Goal: Check status: Check status

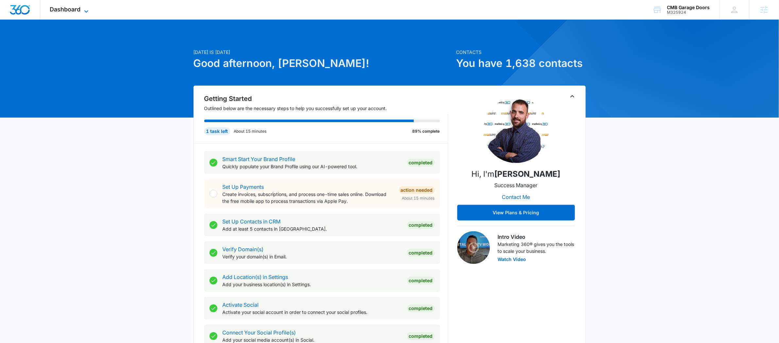
click at [80, 8] on span "Dashboard" at bounding box center [65, 9] width 31 height 7
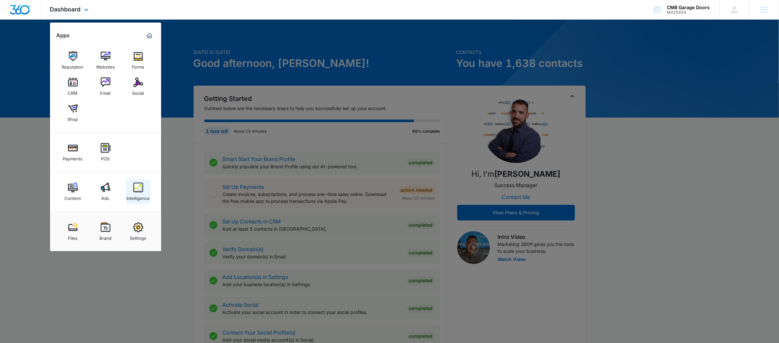
click at [134, 194] on div "Intelligence" at bounding box center [137, 196] width 23 height 8
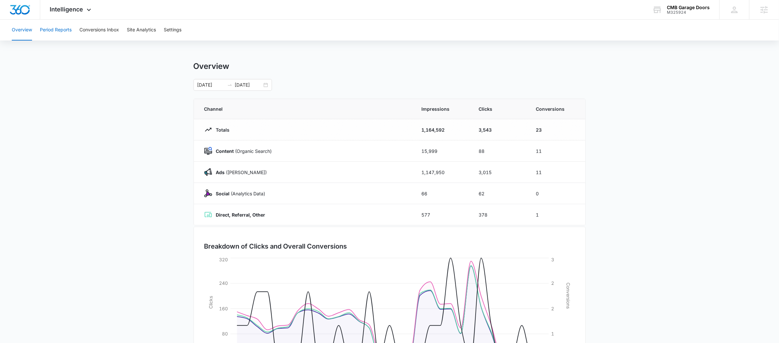
click at [57, 28] on button "Period Reports" at bounding box center [56, 30] width 32 height 21
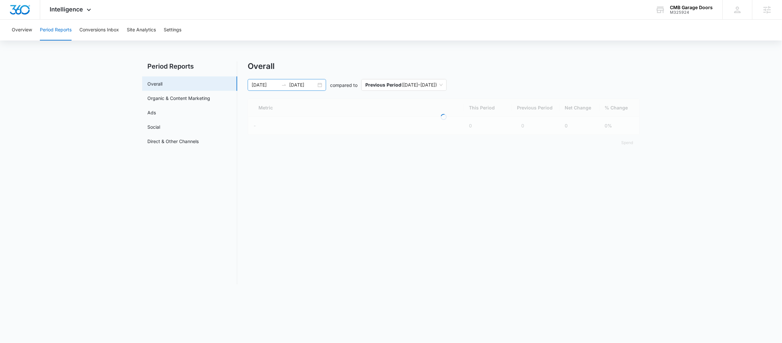
click at [283, 83] on icon "swap-right" at bounding box center [283, 84] width 5 height 5
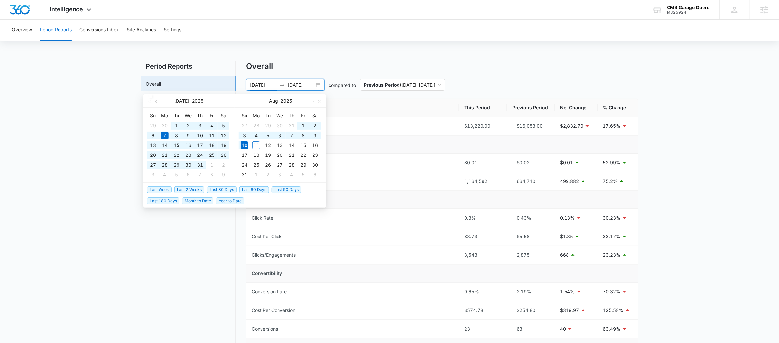
click at [278, 190] on span "Last 90 Days" at bounding box center [287, 189] width 30 height 7
type input "[DATE]"
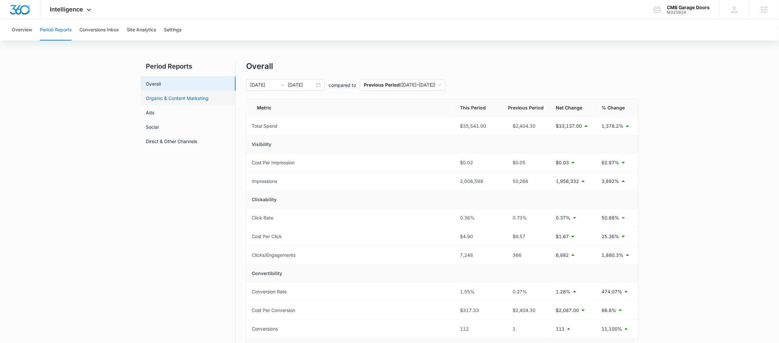
click at [172, 102] on link "Organic & Content Marketing" at bounding box center [177, 98] width 63 height 7
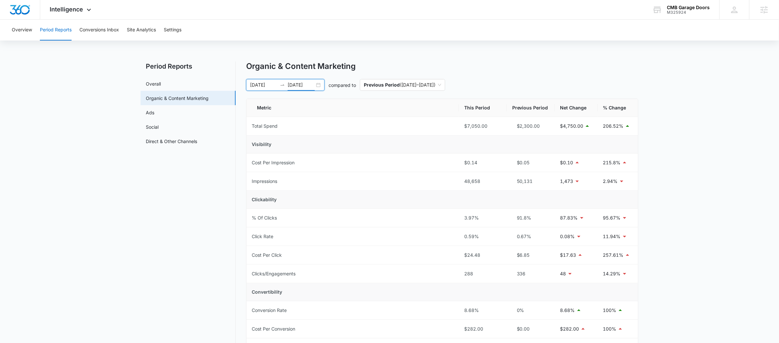
click at [294, 82] on input "[DATE]" at bounding box center [301, 84] width 27 height 7
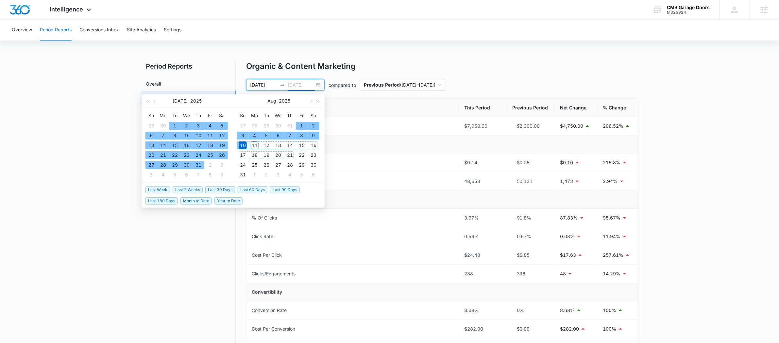
type input "[DATE]"
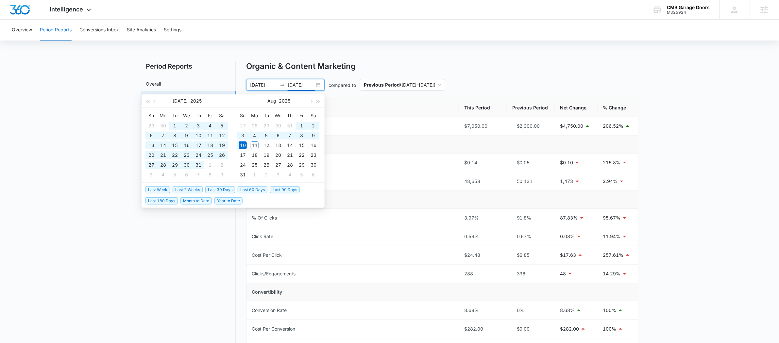
click at [292, 188] on span "Last 90 Days" at bounding box center [285, 189] width 30 height 7
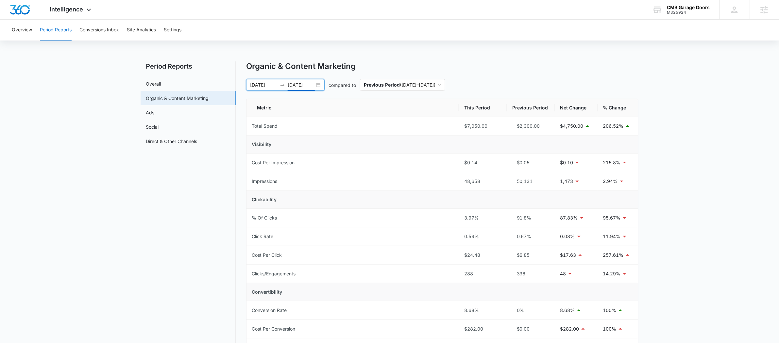
click at [277, 86] on input "[DATE]" at bounding box center [263, 84] width 27 height 7
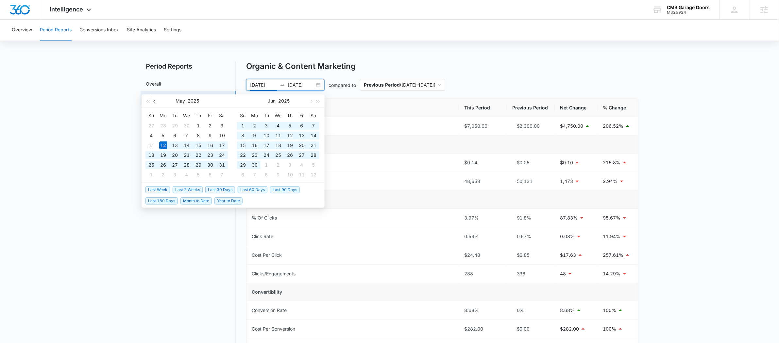
click at [154, 103] on button "button" at bounding box center [154, 100] width 7 height 13
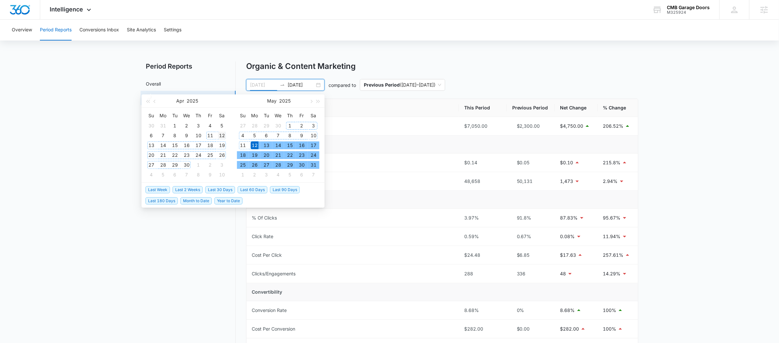
type input "[DATE]"
click at [225, 132] on div "12" at bounding box center [222, 136] width 8 height 8
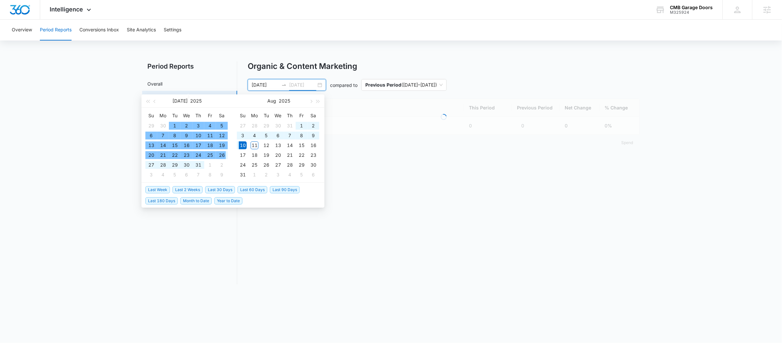
type input "[DATE]"
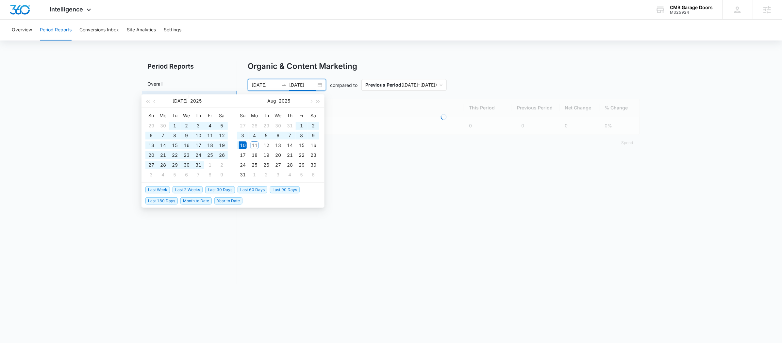
click at [208, 258] on nav "Period Reports Overall Organic & Content Marketing Ads Social Direct & Other Ch…" at bounding box center [189, 172] width 95 height 223
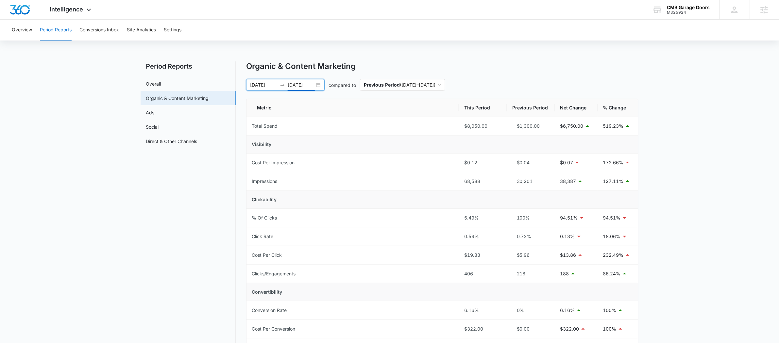
click at [280, 82] on icon "swap-right" at bounding box center [282, 84] width 5 height 5
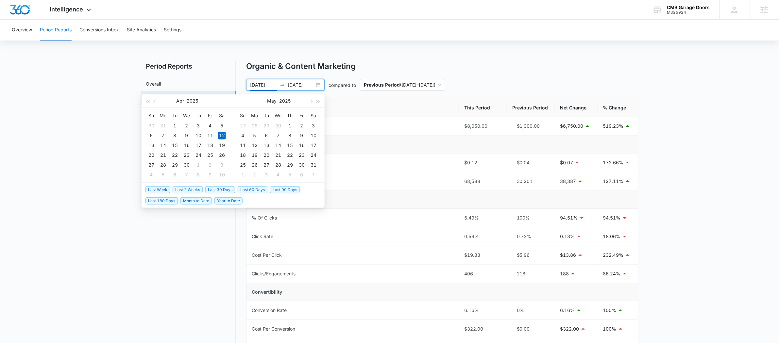
click at [223, 189] on span "Last 30 Days" at bounding box center [220, 189] width 30 height 7
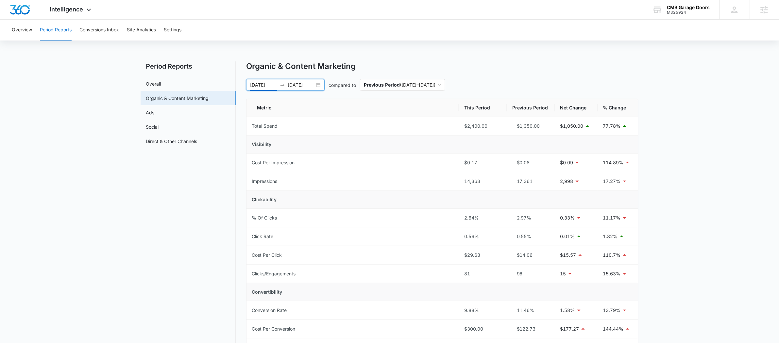
click at [283, 87] on icon "swap-right" at bounding box center [282, 84] width 5 height 5
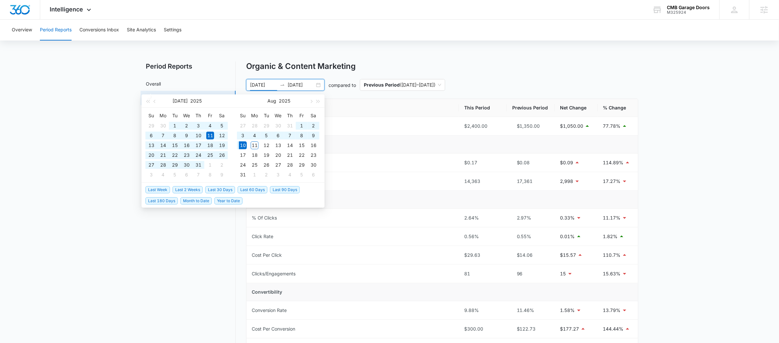
click at [248, 190] on span "Last 60 Days" at bounding box center [253, 189] width 30 height 7
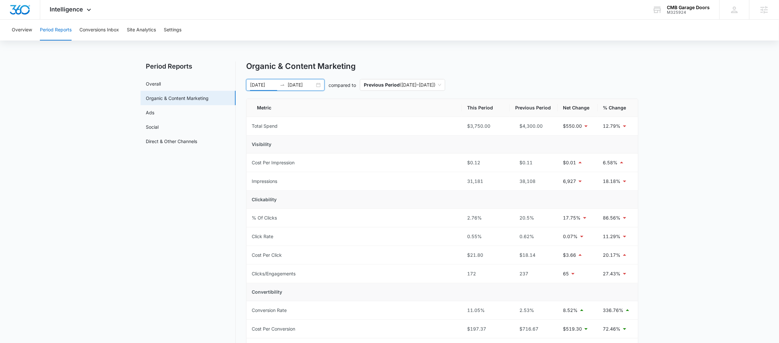
click at [278, 81] on div "[DATE] [DATE]" at bounding box center [285, 85] width 78 height 12
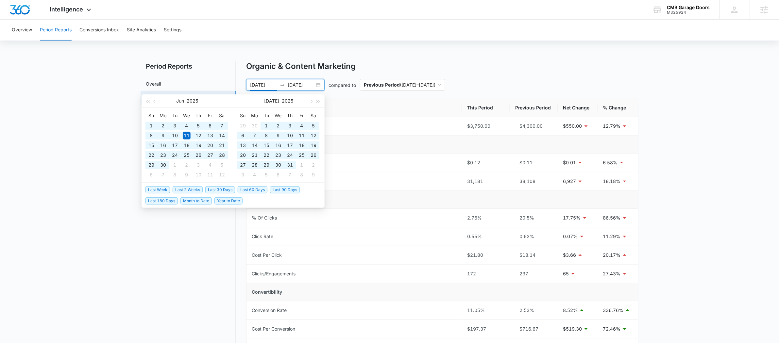
click at [277, 189] on span "Last 90 Days" at bounding box center [285, 189] width 30 height 7
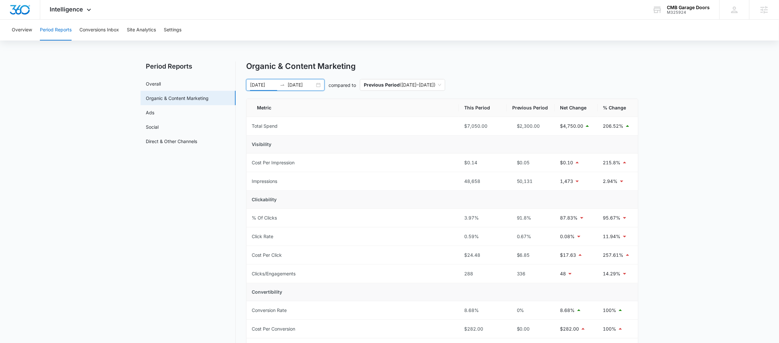
click at [270, 87] on input "[DATE]" at bounding box center [263, 84] width 27 height 7
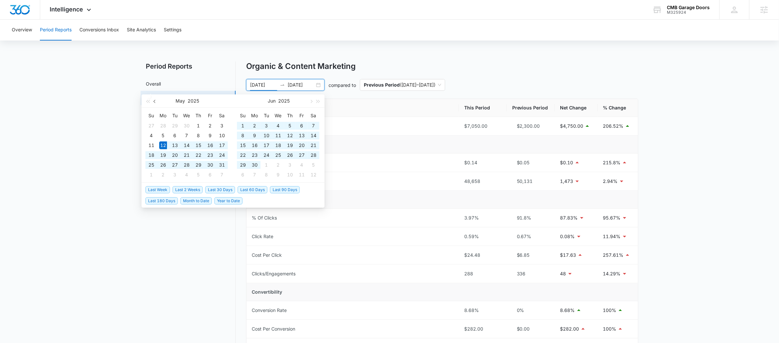
click at [158, 98] on button "button" at bounding box center [154, 100] width 7 height 13
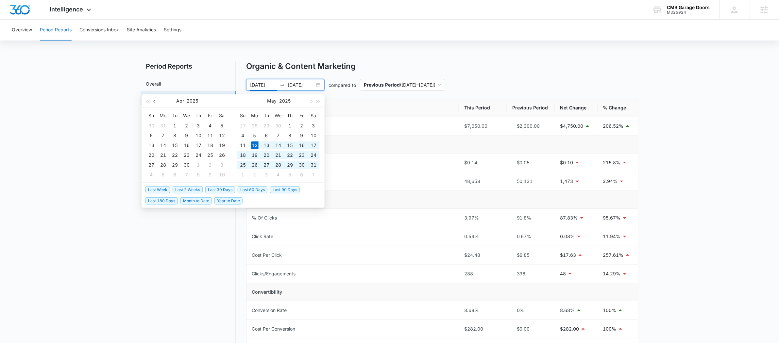
click at [155, 101] on span "button" at bounding box center [155, 101] width 3 height 3
type input "[DATE]"
click at [175, 163] on div "25" at bounding box center [175, 165] width 8 height 8
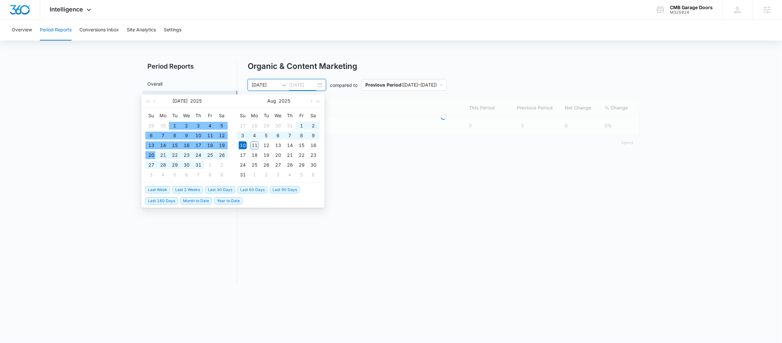
type input "[DATE]"
click at [85, 133] on main "Period Reports Overall Organic & Content Marketing Ads Social Direct & Other Ch…" at bounding box center [391, 176] width 782 height 231
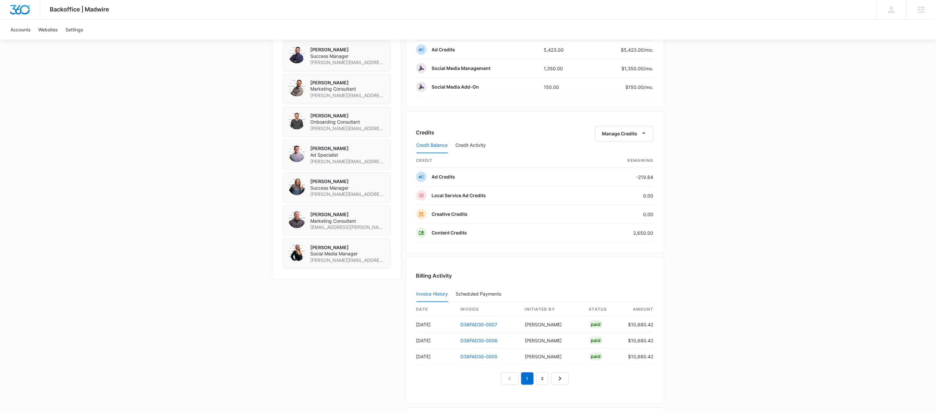
scroll to position [564, 0]
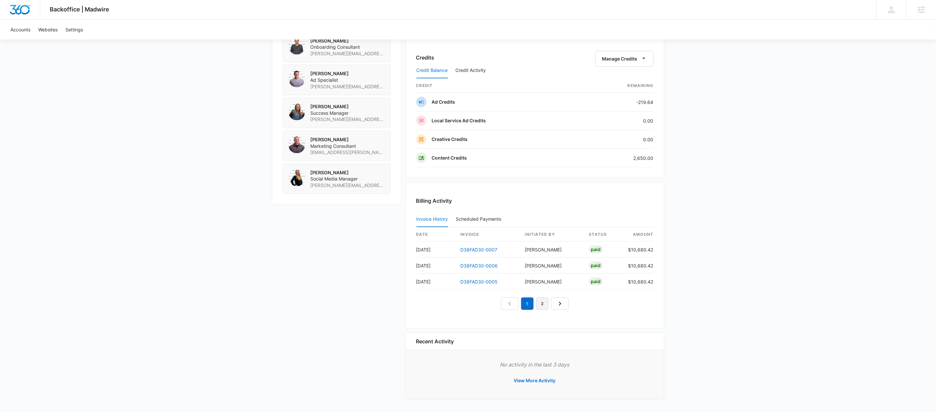
click at [543, 300] on link "2" at bounding box center [542, 303] width 12 height 12
click at [574, 301] on link "Next Page" at bounding box center [567, 303] width 18 height 12
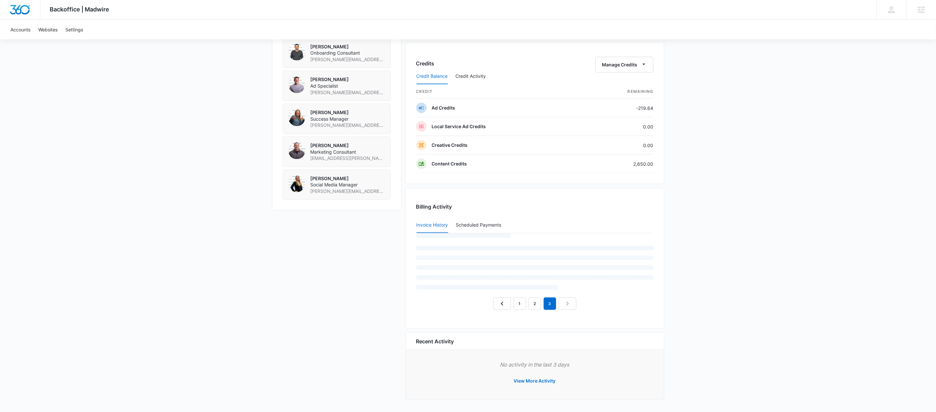
scroll to position [531, 0]
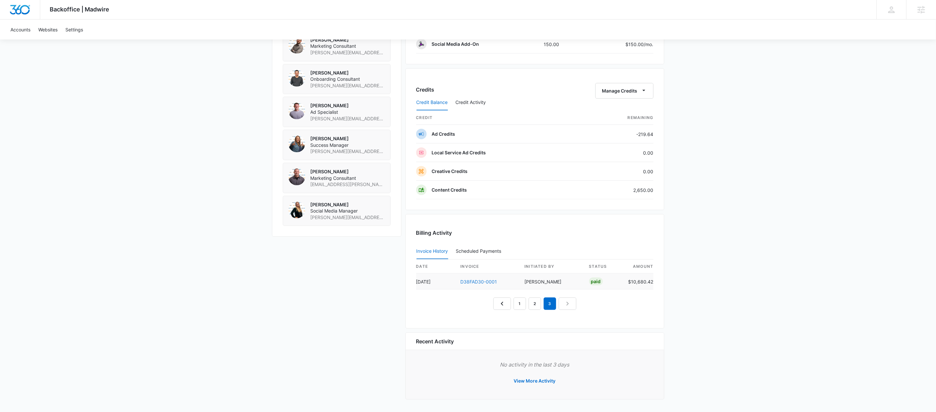
click at [469, 279] on link "D38FAD30-0001" at bounding box center [478, 282] width 37 height 6
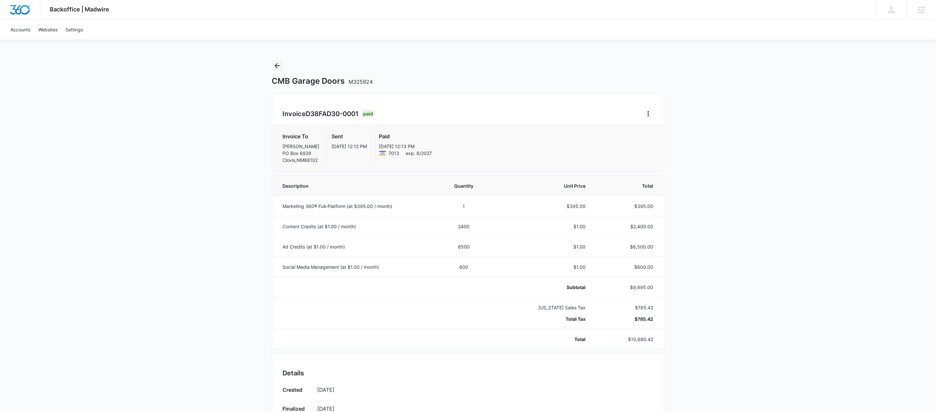
click at [278, 66] on icon "Back" at bounding box center [277, 66] width 8 height 8
